Goal: Browse casually

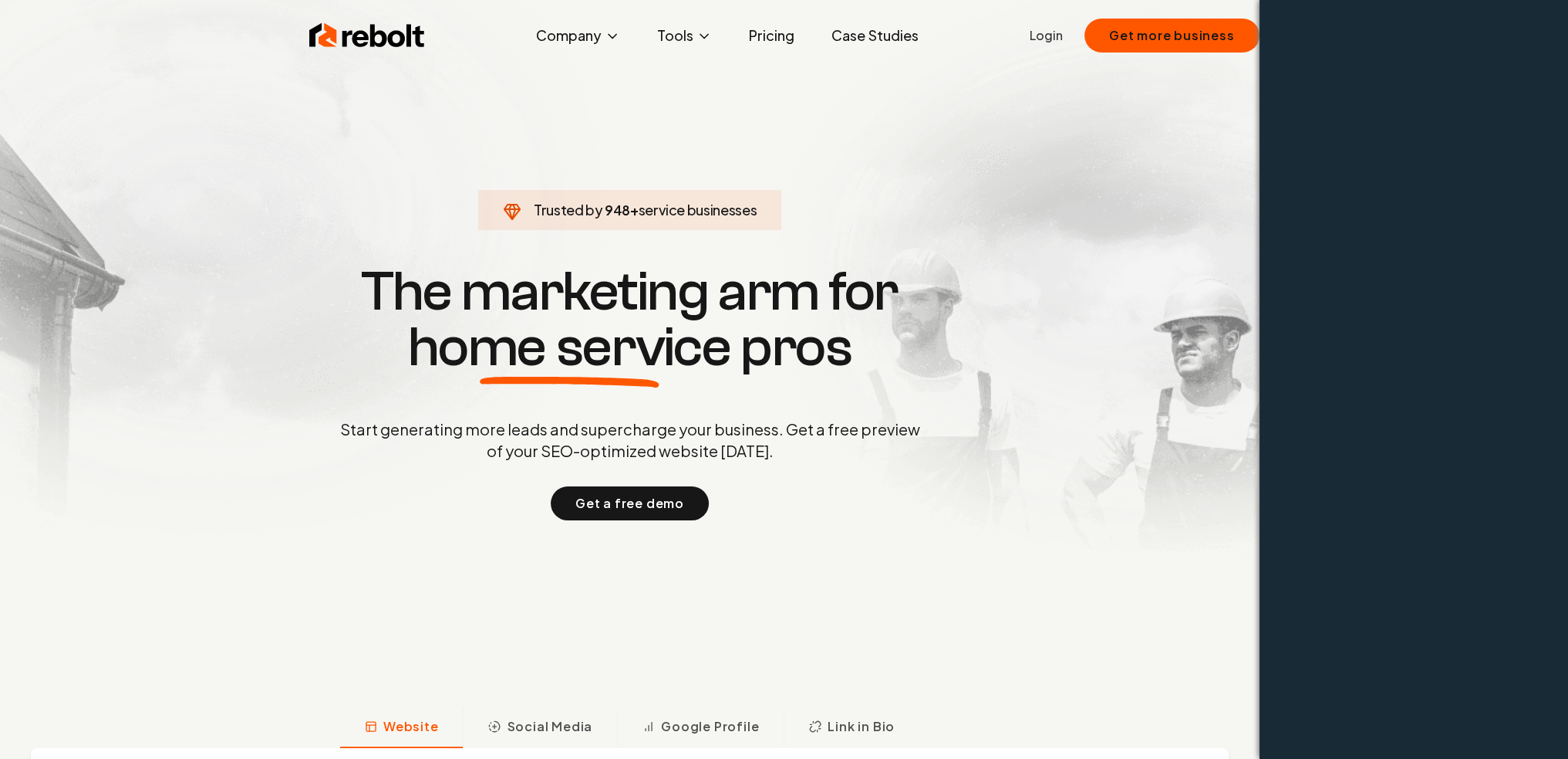
click at [757, 445] on p "Start generating more leads and supercharge your business. Get a free preview o…" at bounding box center [630, 440] width 586 height 43
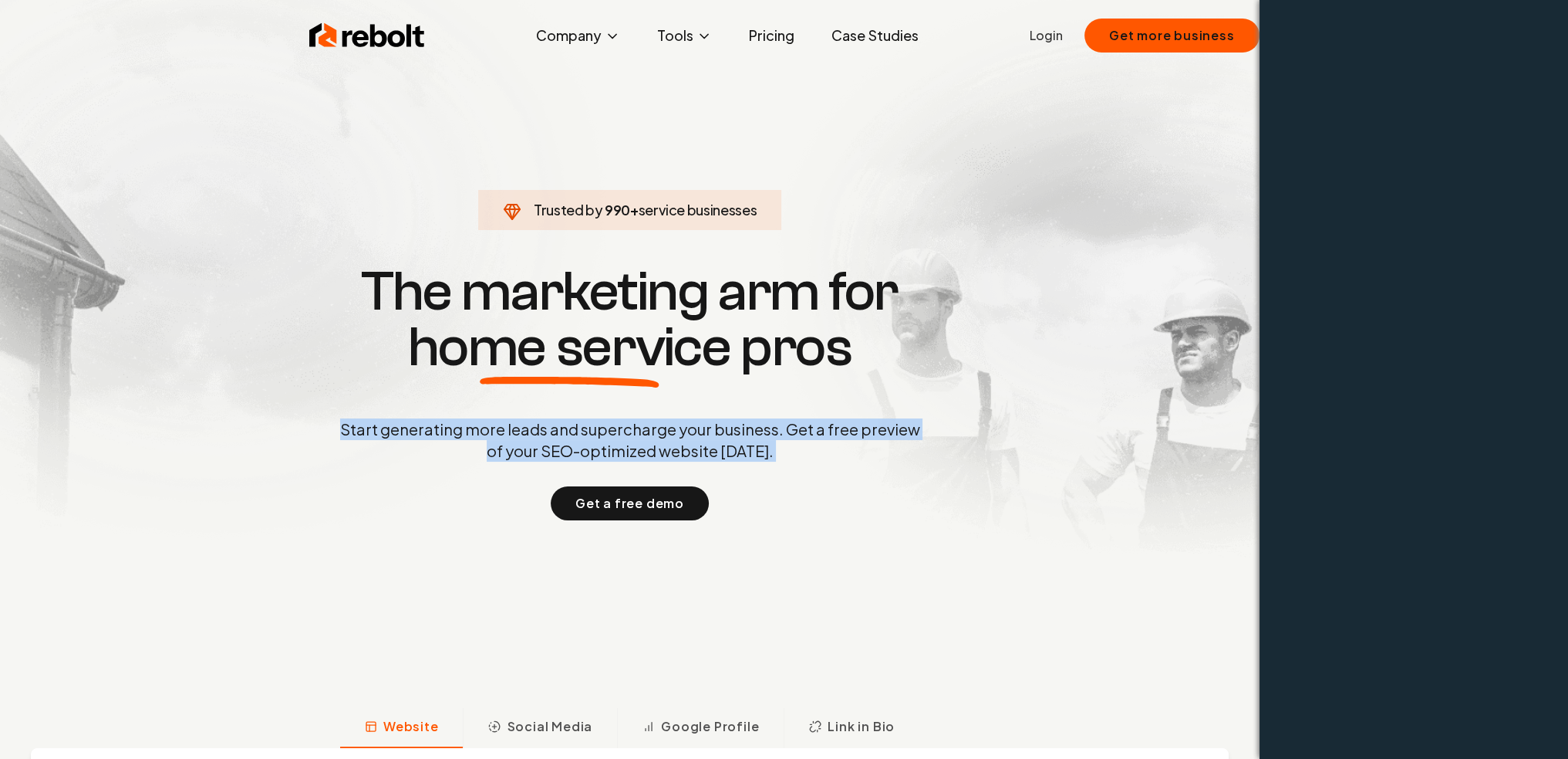
click at [757, 445] on p "Start generating more leads and supercharge your business. Get a free preview o…" at bounding box center [630, 440] width 586 height 43
click at [807, 464] on div "Start generating more leads and supercharge your business. Get a free preview o…" at bounding box center [630, 469] width 586 height 102
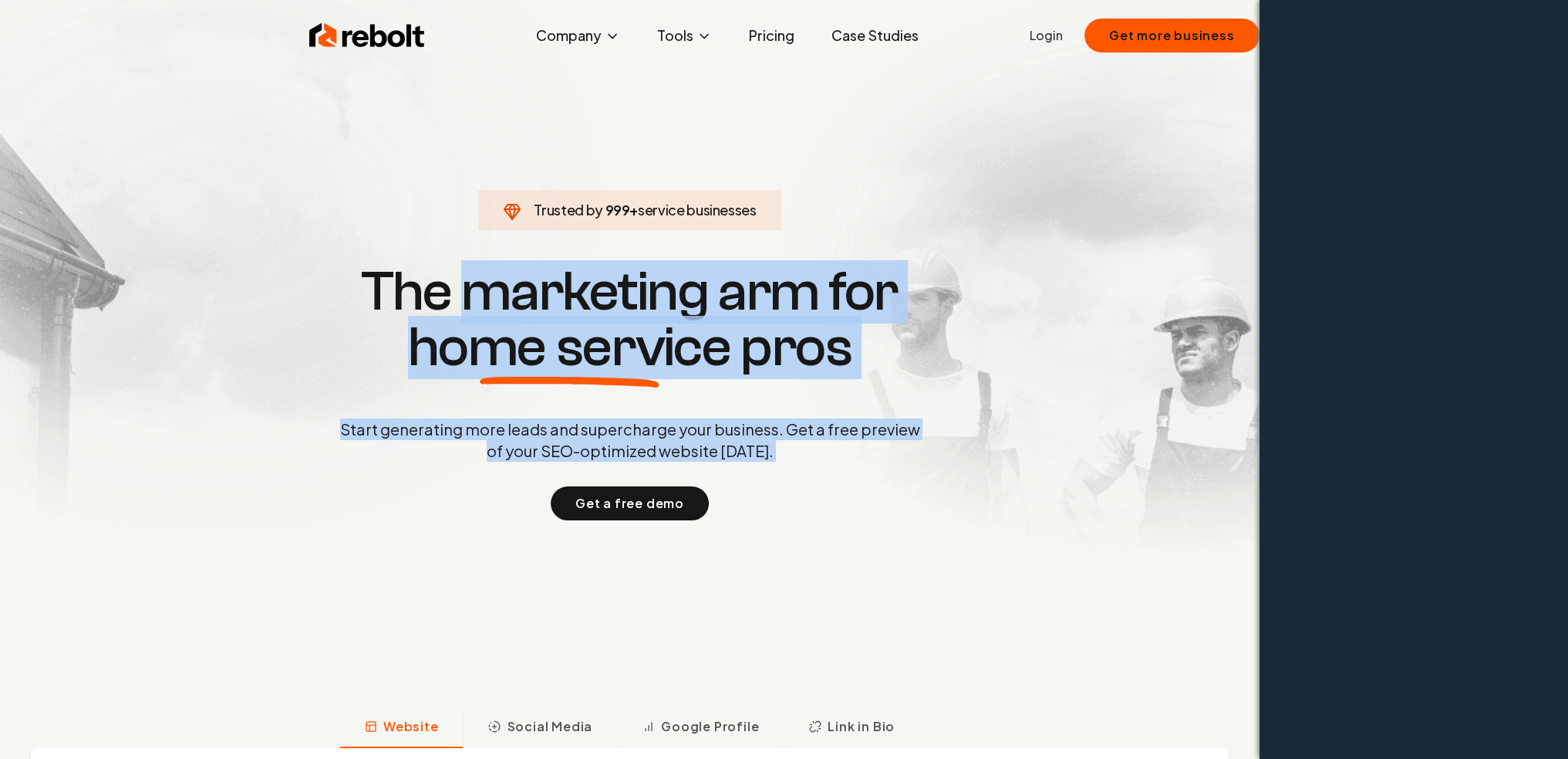
drag, startPoint x: 807, startPoint y: 464, endPoint x: 442, endPoint y: 286, distance: 406.1
click at [442, 286] on div "Trusted by 999 + service businesses The marketing arm for home service pros Sta…" at bounding box center [630, 390] width 765 height 259
click at [673, 345] on span "home service" at bounding box center [570, 347] width 323 height 55
drag, startPoint x: 365, startPoint y: 289, endPoint x: 969, endPoint y: 500, distance: 639.8
click at [969, 500] on div "Trusted by 1,000 + service businesses The marketing arm for home service pros S…" at bounding box center [630, 390] width 765 height 259
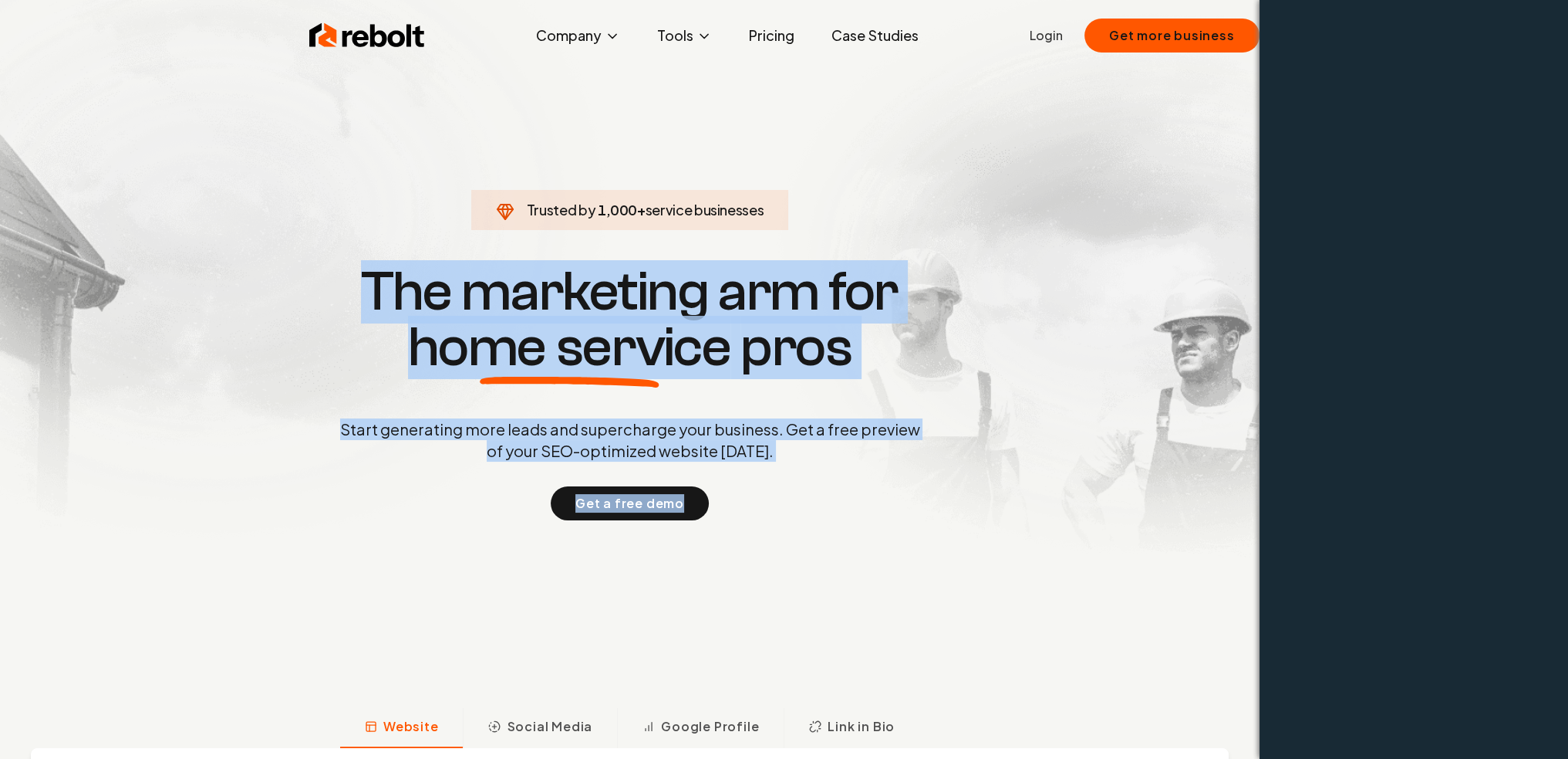
click at [969, 500] on div "Trusted by 1,000 + service businesses The marketing arm for home service pros S…" at bounding box center [630, 390] width 765 height 259
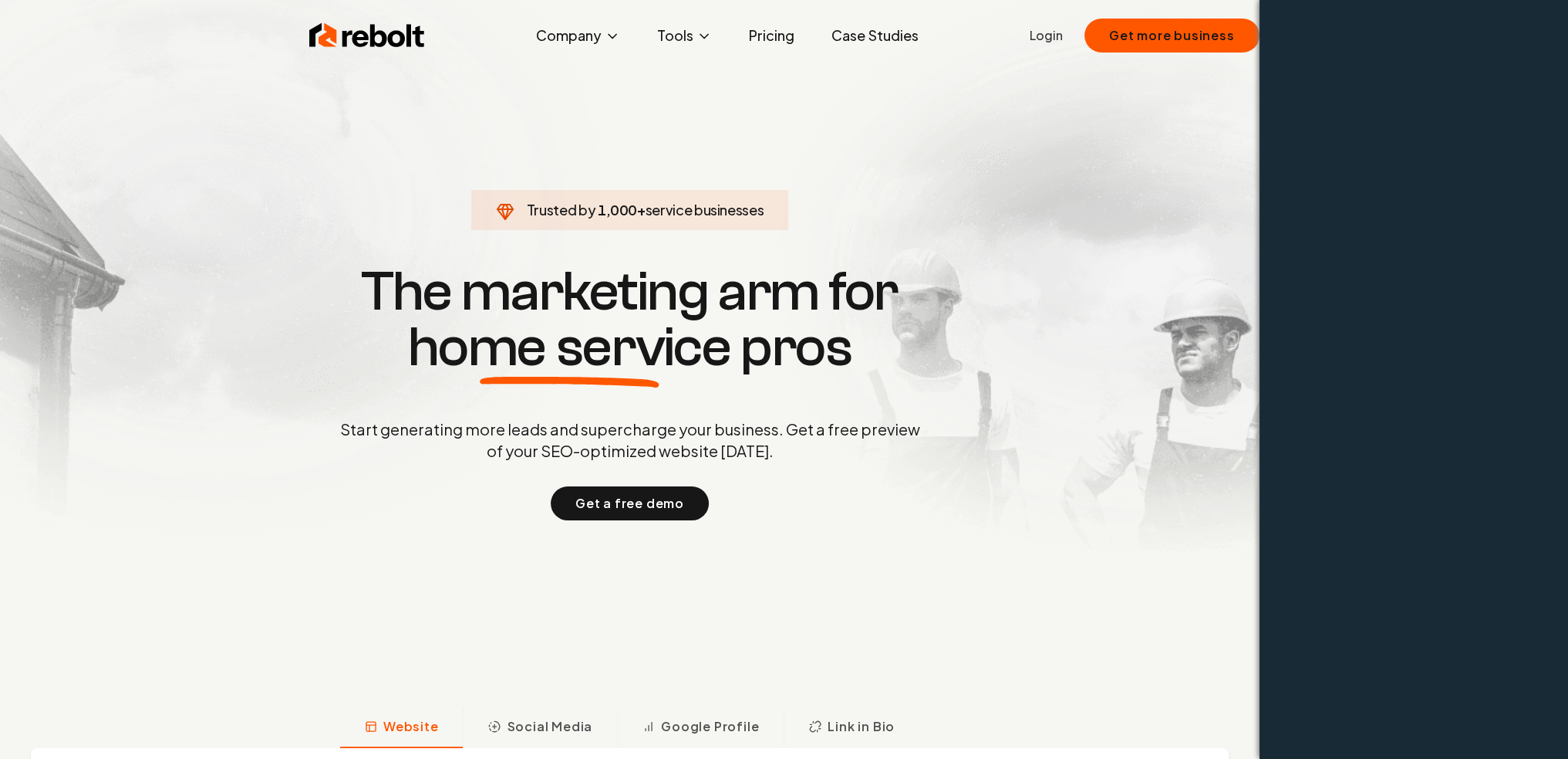
click at [936, 256] on section "Trusted by 1,000 + service businesses The marketing arm for home service pros S…" at bounding box center [630, 391] width 765 height 683
